Goal: Task Accomplishment & Management: Use online tool/utility

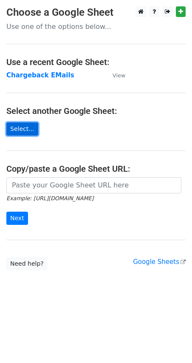
click at [23, 131] on link "Select..." at bounding box center [22, 128] width 32 height 13
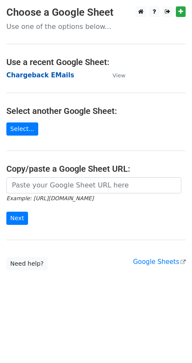
click at [25, 75] on strong "Chargeback EMails" at bounding box center [40, 75] width 68 height 8
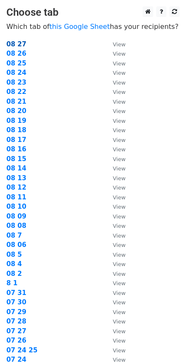
click at [9, 46] on strong "08 27" at bounding box center [16, 44] width 20 height 8
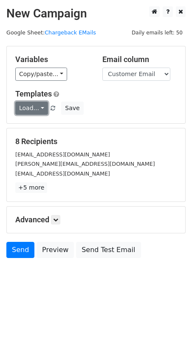
click at [36, 109] on link "Load..." at bounding box center [31, 108] width 33 height 13
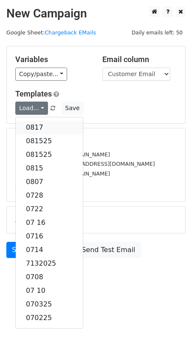
click at [36, 127] on link "0817" at bounding box center [49, 128] width 67 height 14
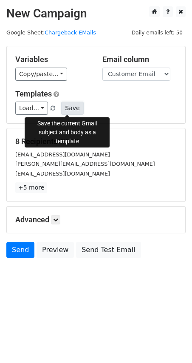
click at [65, 108] on button "Save" at bounding box center [72, 108] width 22 height 13
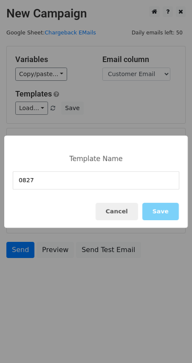
type input "0827"
click at [190, 203] on div "Template Name 0827 Cancel Save" at bounding box center [96, 181] width 192 height 363
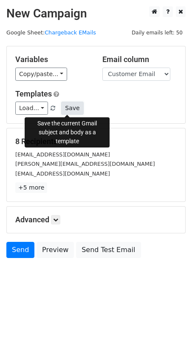
click at [67, 112] on button "Save" at bounding box center [72, 108] width 22 height 13
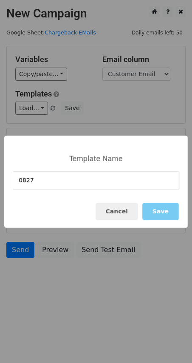
type input "0827"
click at [153, 210] on button "Save" at bounding box center [160, 211] width 37 height 17
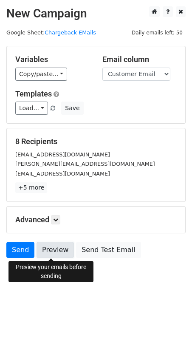
click at [42, 248] on link "Preview" at bounding box center [55, 250] width 37 height 16
